Goal: Find specific page/section: Find specific page/section

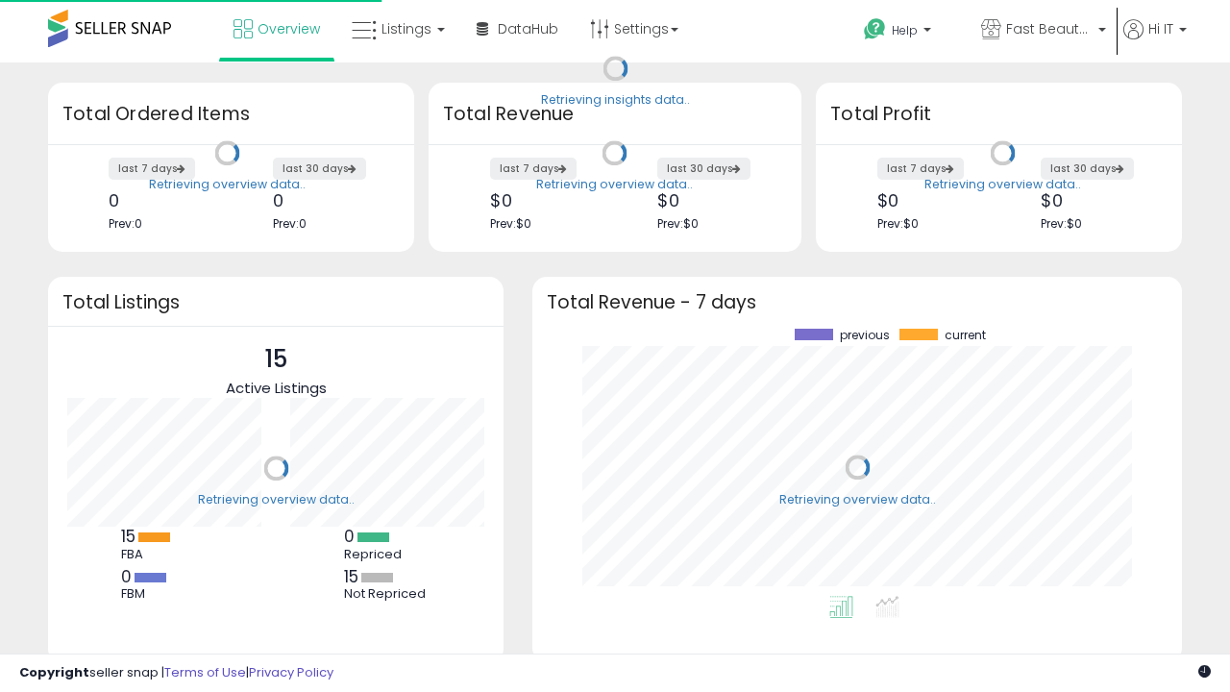
scroll to position [267, 611]
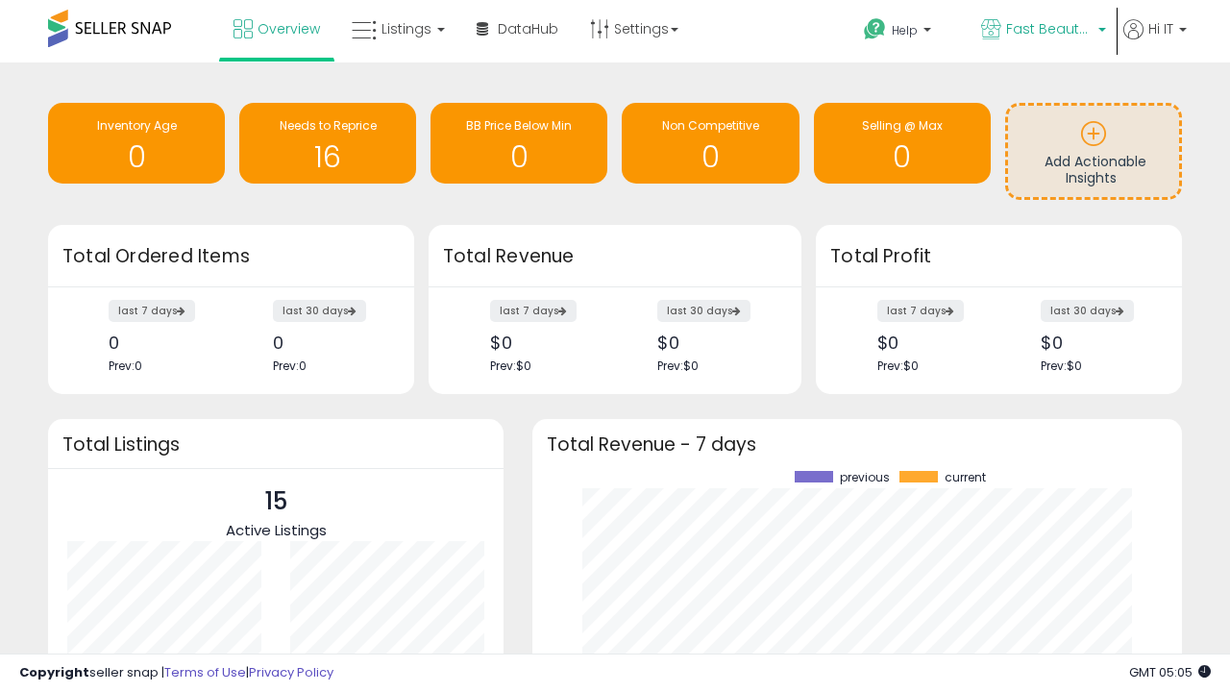
click at [1042, 31] on span "Fast Beauty ([GEOGRAPHIC_DATA])" at bounding box center [1049, 28] width 86 height 19
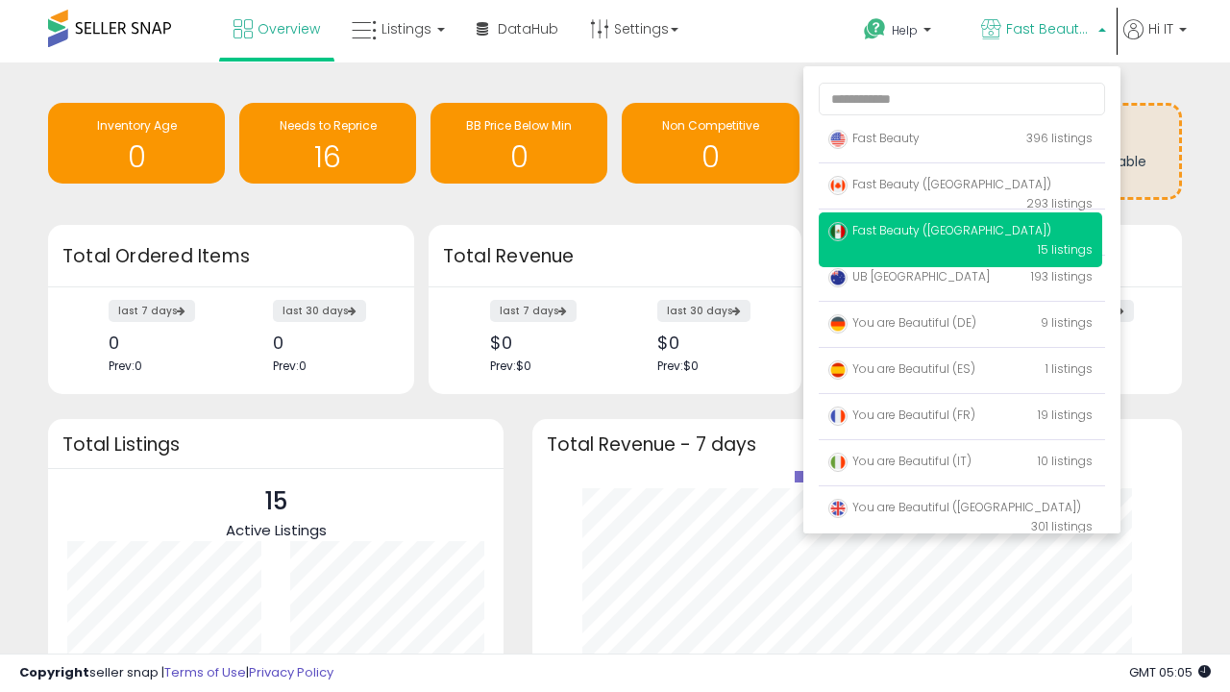
click at [960, 187] on span "Fast Beauty ([GEOGRAPHIC_DATA])" at bounding box center [939, 184] width 223 height 16
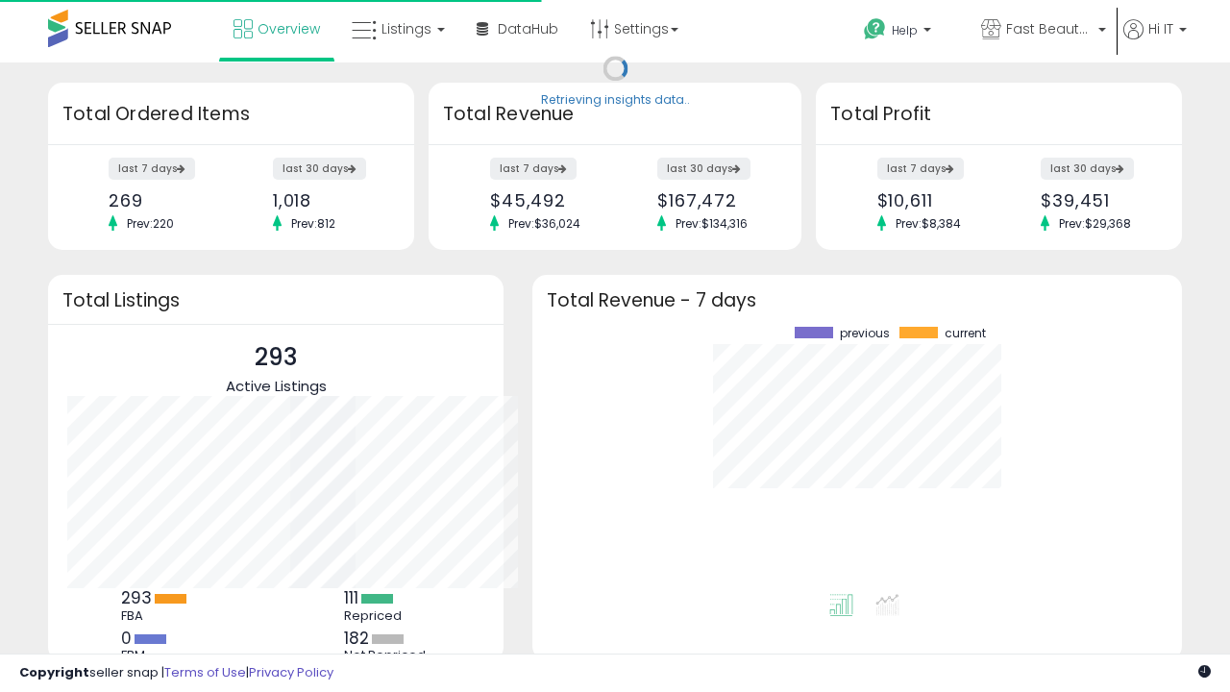
scroll to position [267, 611]
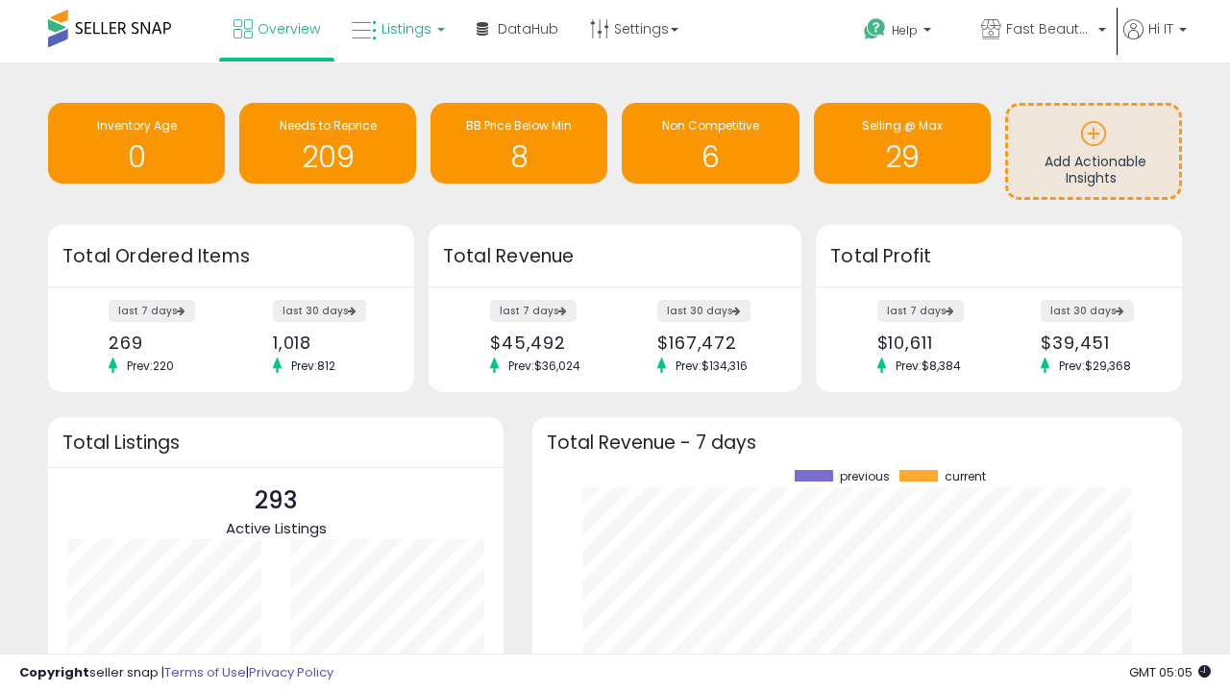
click at [396, 29] on span "Listings" at bounding box center [406, 28] width 50 height 19
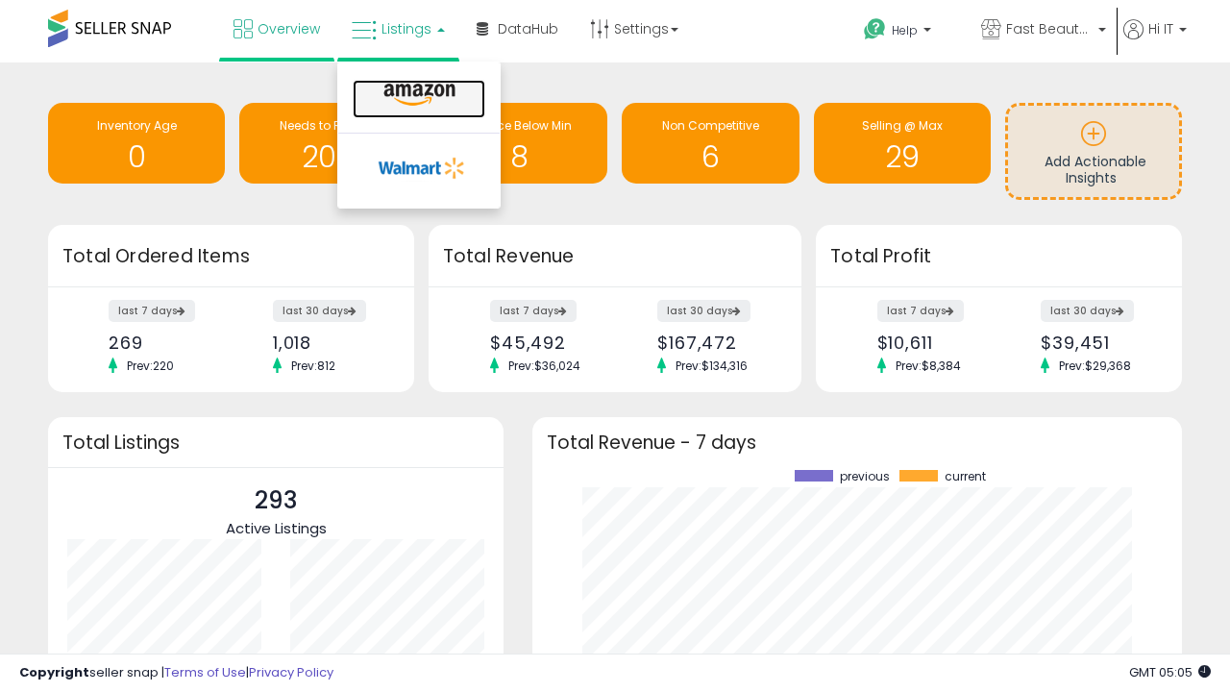
click at [417, 95] on icon at bounding box center [420, 95] width 84 height 25
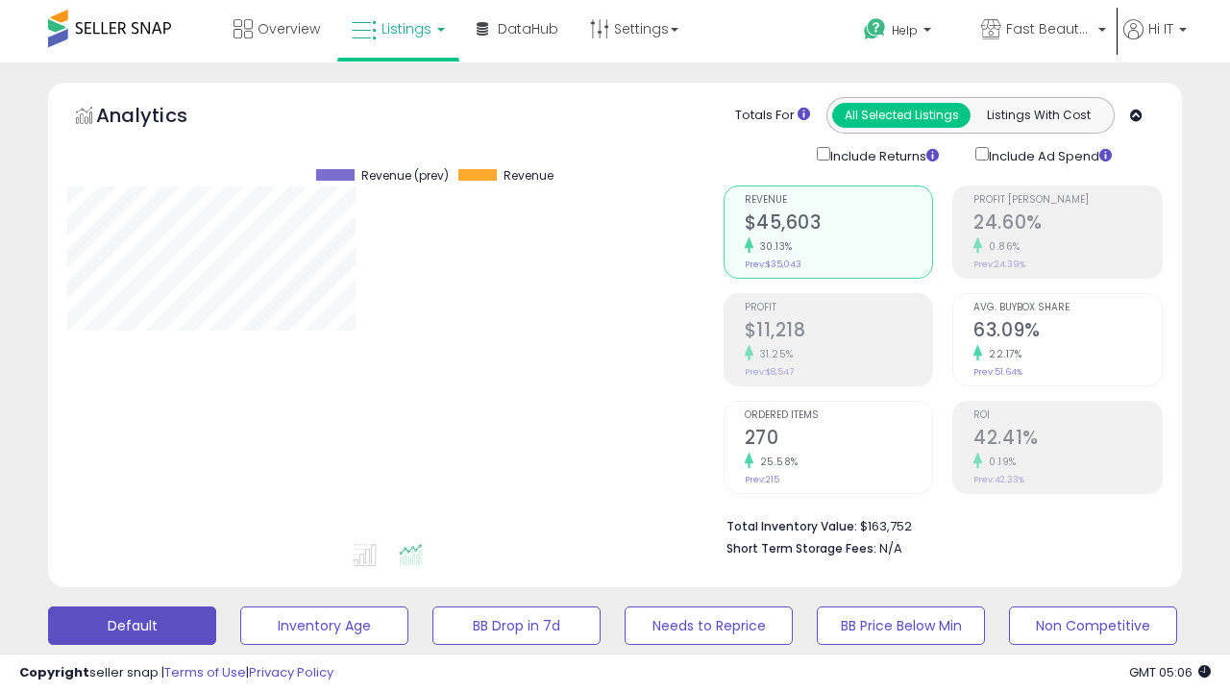
scroll to position [394, 655]
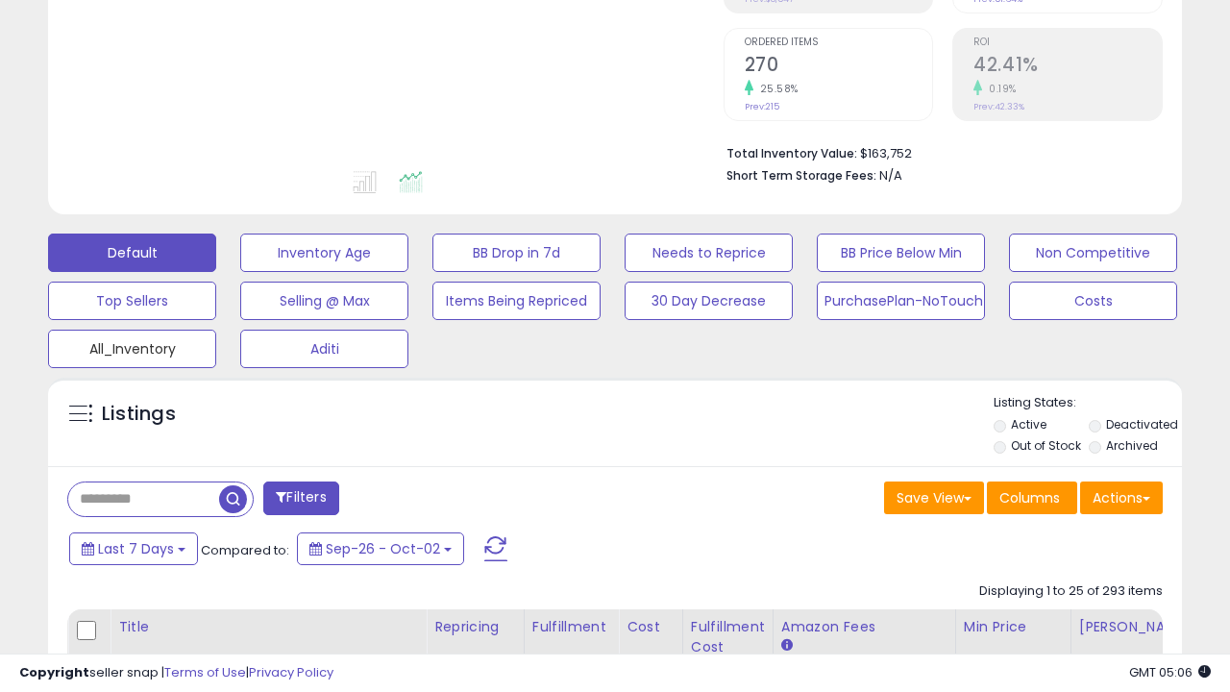
click at [132, 345] on button "All_Inventory" at bounding box center [132, 349] width 168 height 38
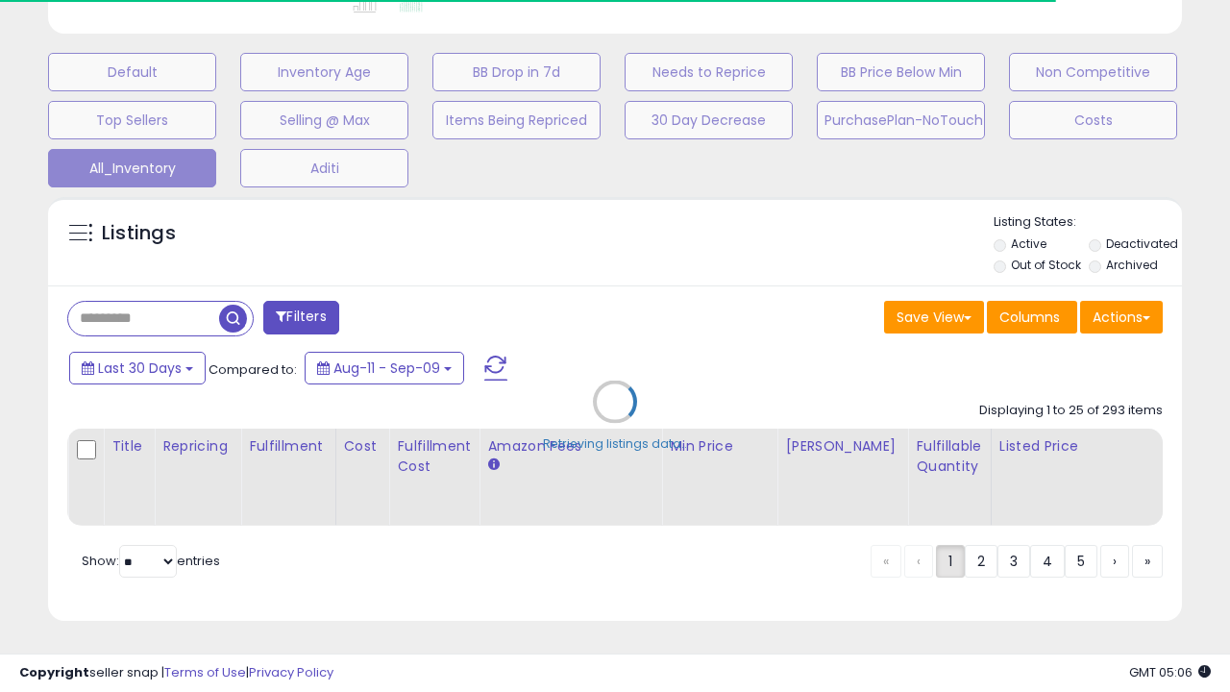
scroll to position [0, 14]
